Goal: Information Seeking & Learning: Learn about a topic

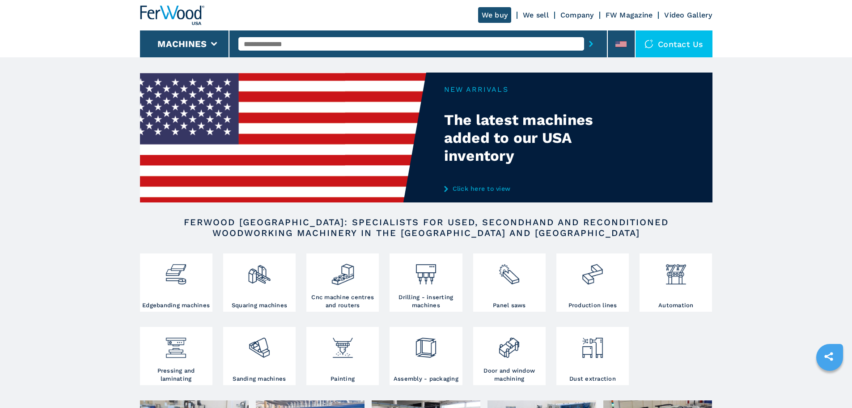
click at [176, 12] on img at bounding box center [172, 15] width 64 height 20
click at [624, 43] on icon at bounding box center [621, 44] width 11 height 4
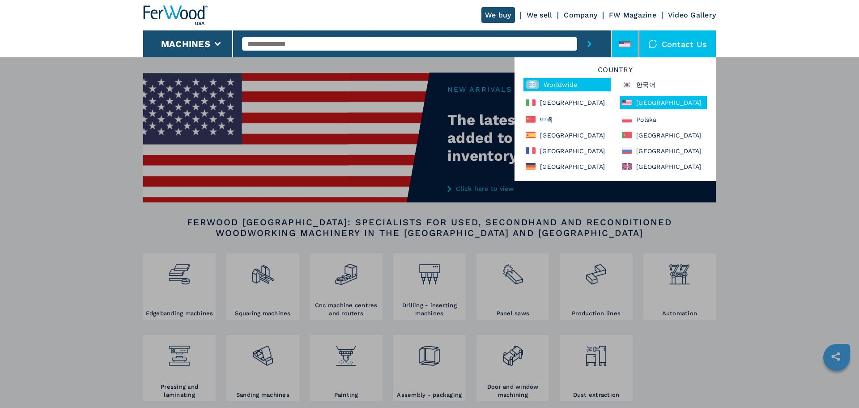
click at [552, 85] on div "Worldwide" at bounding box center [566, 84] width 87 height 13
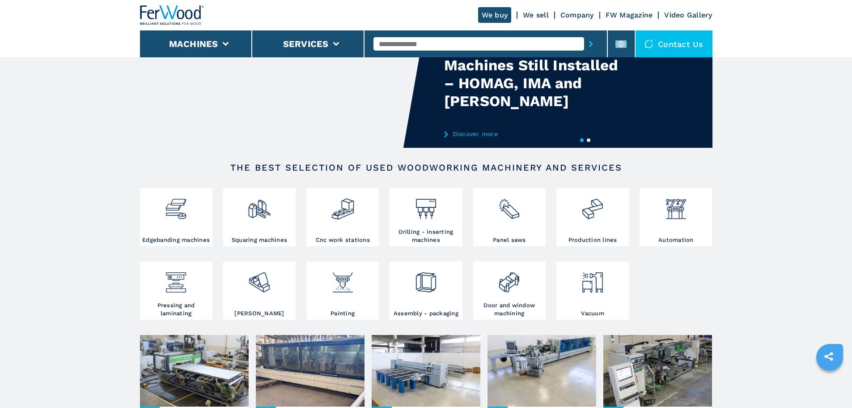
scroll to position [89, 0]
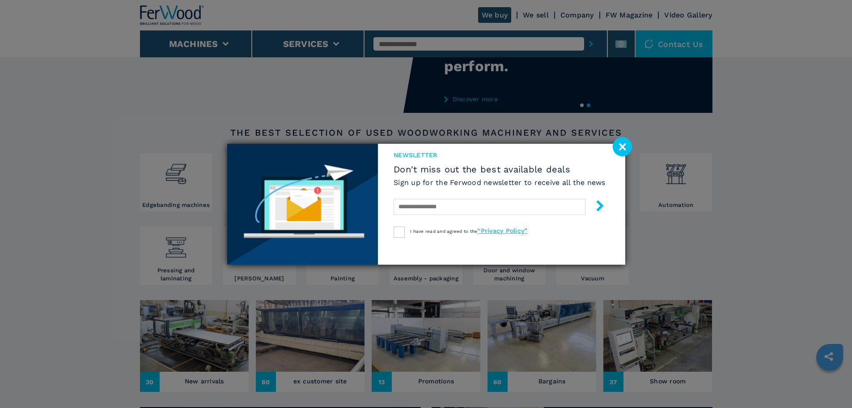
click at [591, 212] on button "submit-button" at bounding box center [596, 206] width 20 height 21
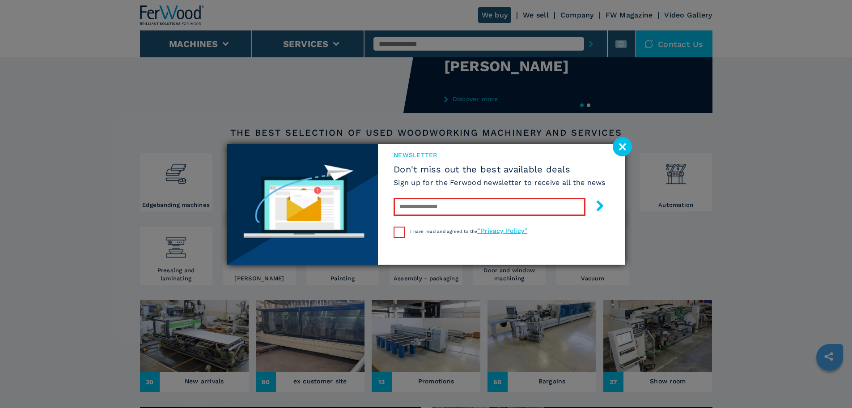
click at [620, 149] on image at bounding box center [622, 146] width 19 height 19
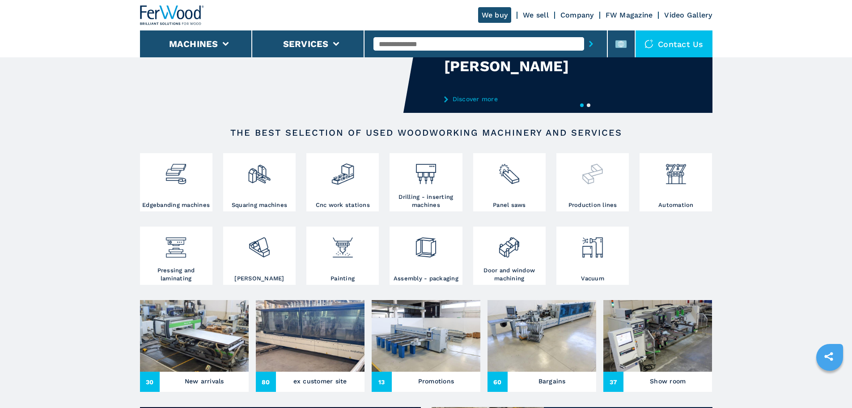
click at [599, 209] on h3 "Production lines" at bounding box center [593, 205] width 49 height 8
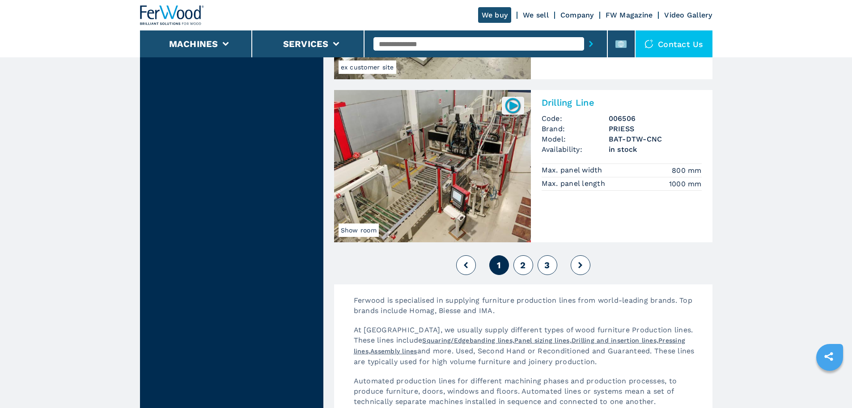
scroll to position [2013, 0]
click at [525, 268] on span "2" at bounding box center [522, 264] width 5 height 11
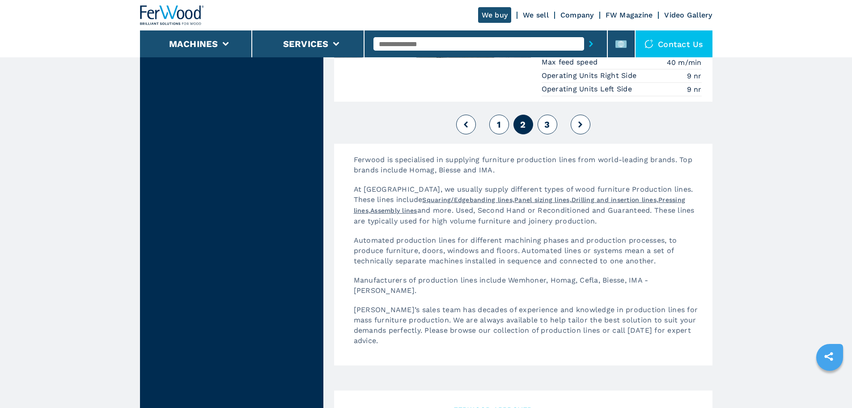
scroll to position [2237, 0]
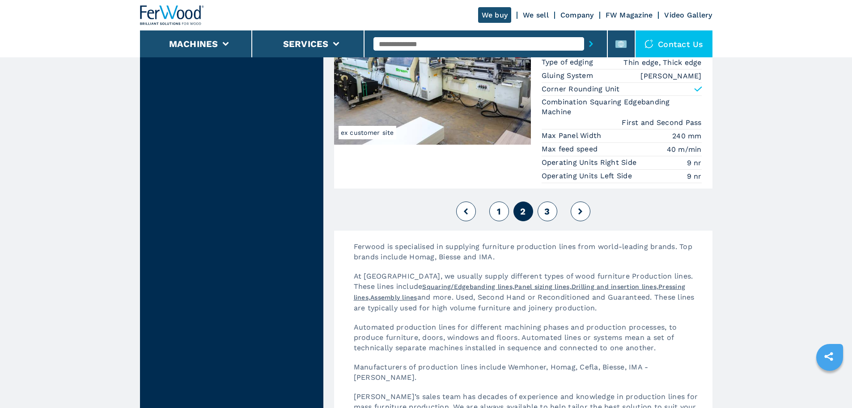
click at [547, 206] on span "3" at bounding box center [546, 211] width 5 height 11
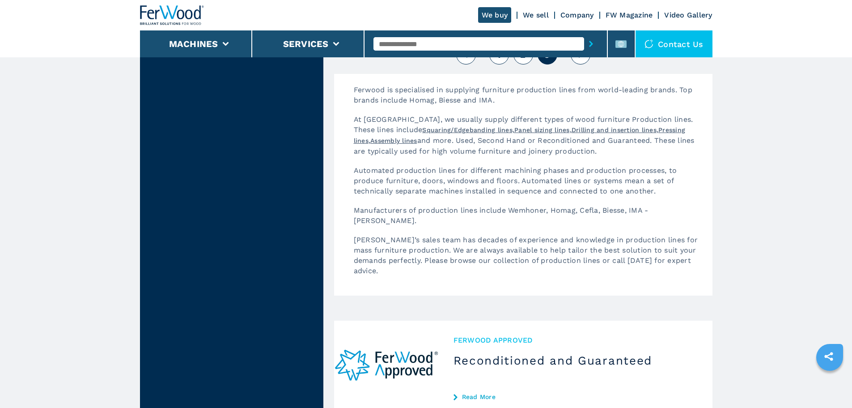
scroll to position [1431, 0]
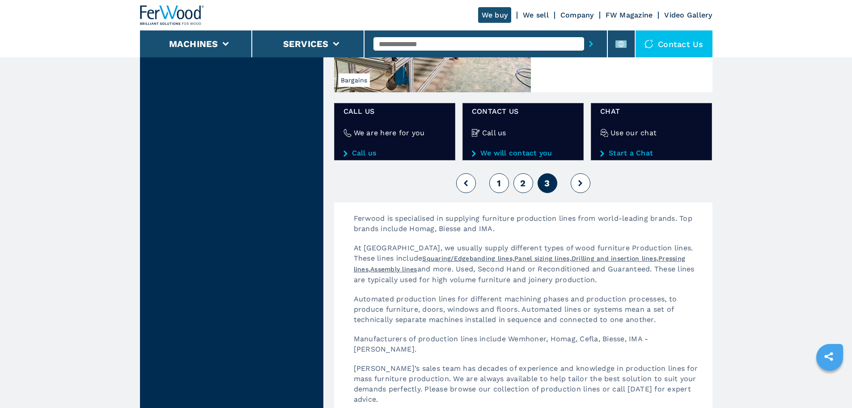
click at [581, 180] on icon at bounding box center [580, 183] width 4 height 6
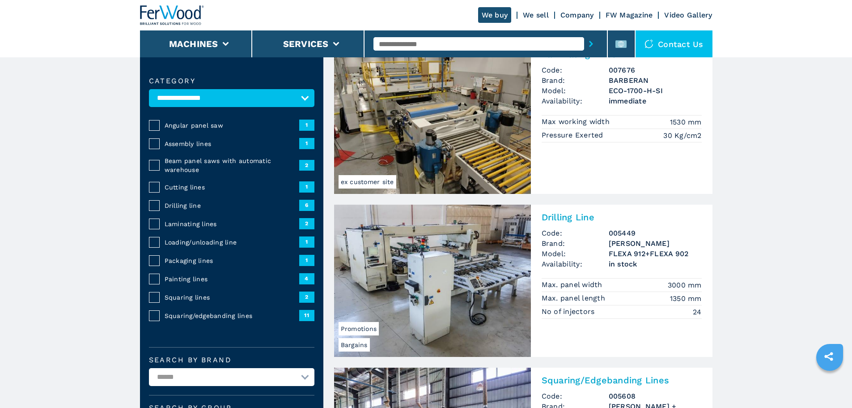
scroll to position [0, 0]
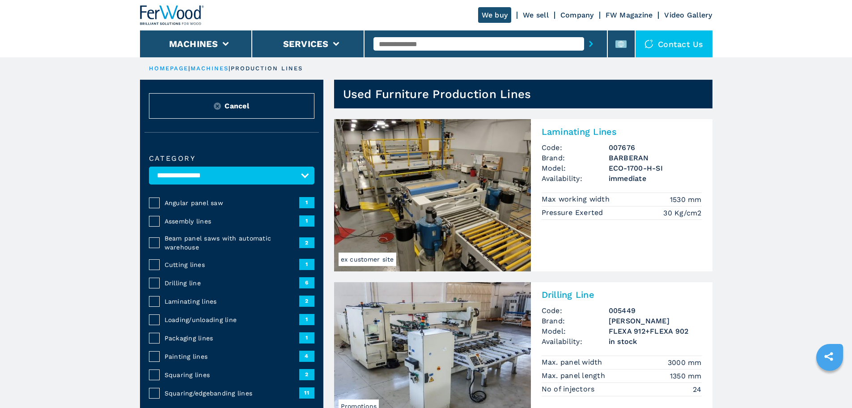
click at [594, 251] on link "ex customer site Laminating Lines Code: 007676 Brand: BARBERAN Model: ECO-1700-…" at bounding box center [523, 195] width 378 height 152
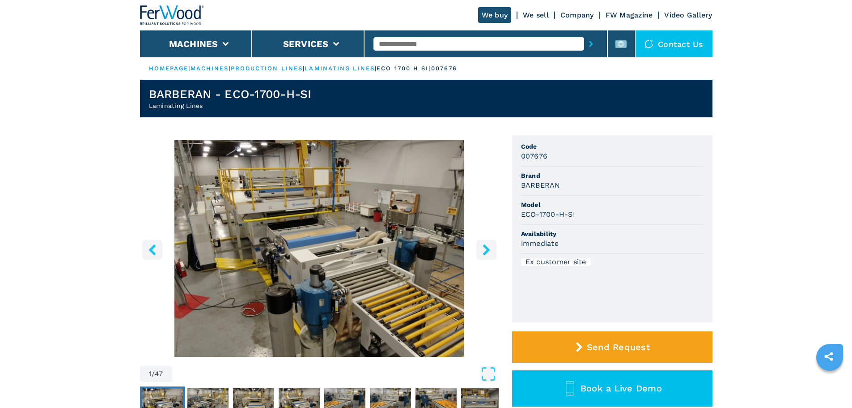
click at [486, 250] on icon "right-button" at bounding box center [486, 249] width 11 height 11
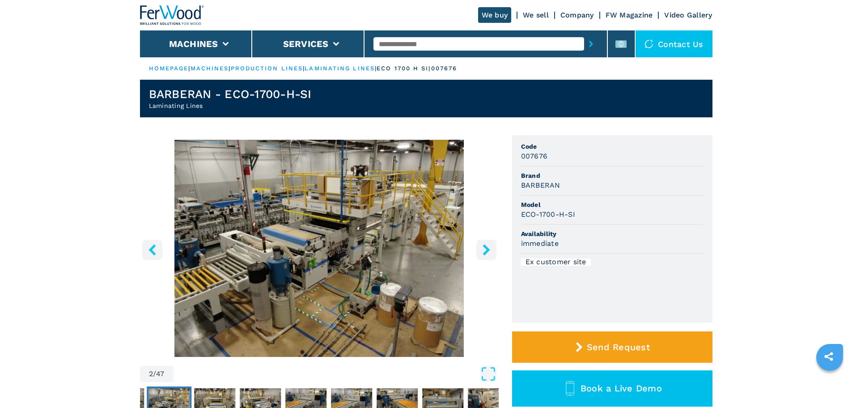
click at [486, 250] on icon "right-button" at bounding box center [486, 249] width 11 height 11
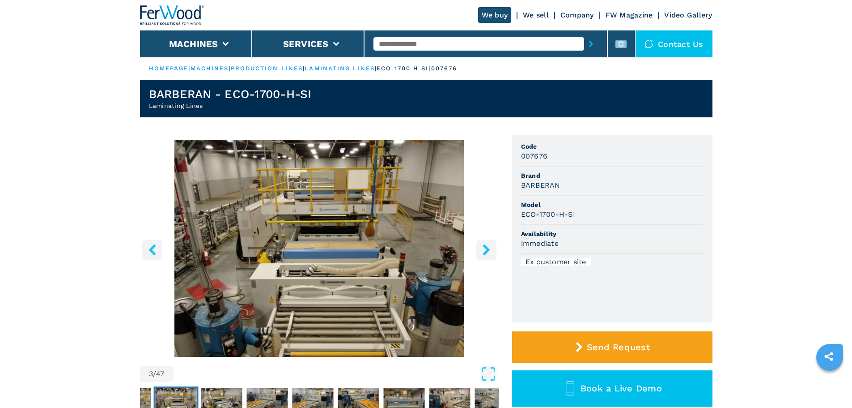
click at [486, 250] on icon "right-button" at bounding box center [486, 249] width 11 height 11
